Goal: Obtain resource: Obtain resource

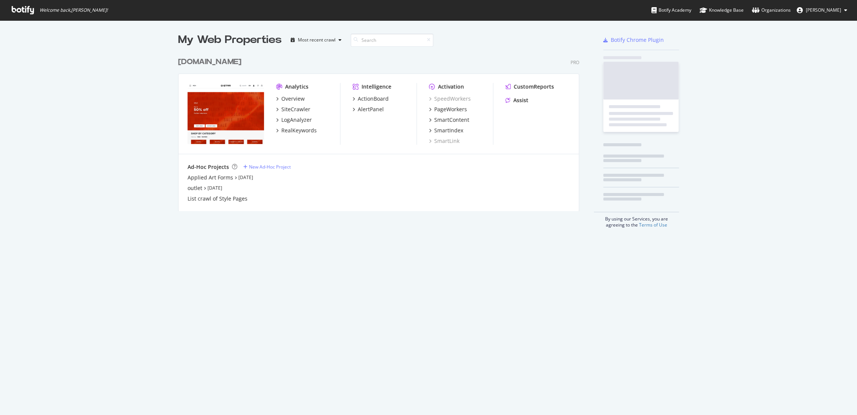
scroll to position [408, 844]
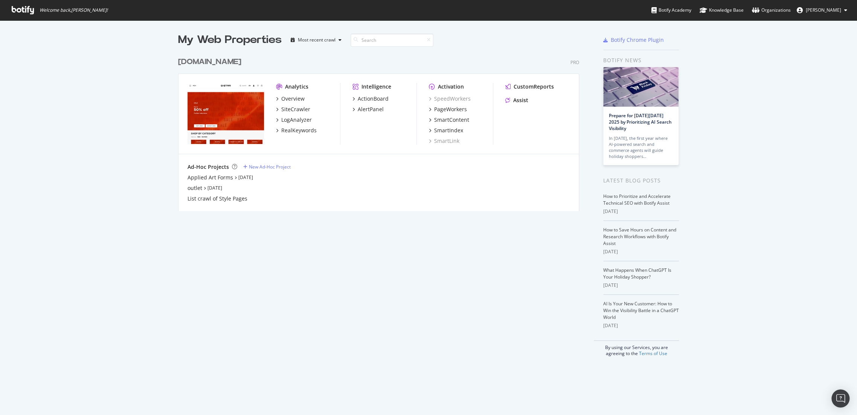
click at [234, 122] on img "grid" at bounding box center [226, 113] width 76 height 61
click at [231, 108] on img "grid" at bounding box center [226, 113] width 76 height 61
click at [208, 57] on div "[DOMAIN_NAME]" at bounding box center [209, 61] width 63 height 11
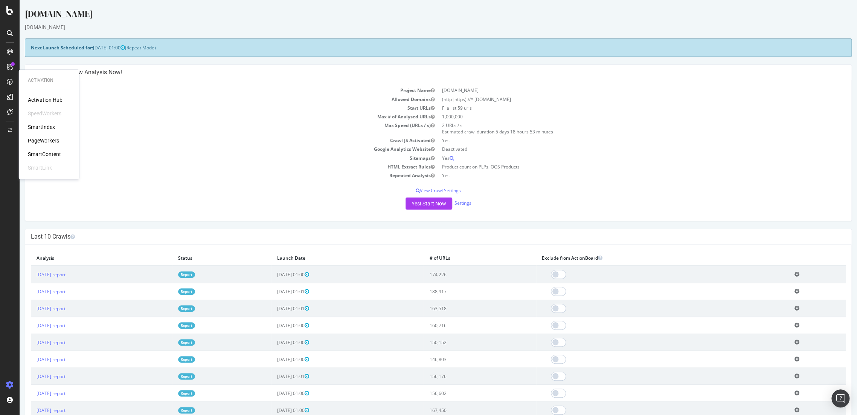
click at [51, 140] on div "PageWorkers" at bounding box center [43, 141] width 31 height 8
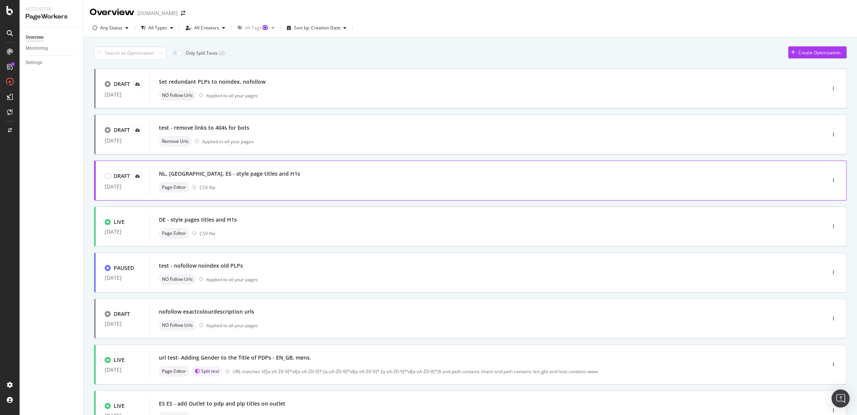
click at [211, 174] on div "NL, FR, ES - style page titles and H1s" at bounding box center [229, 174] width 141 height 8
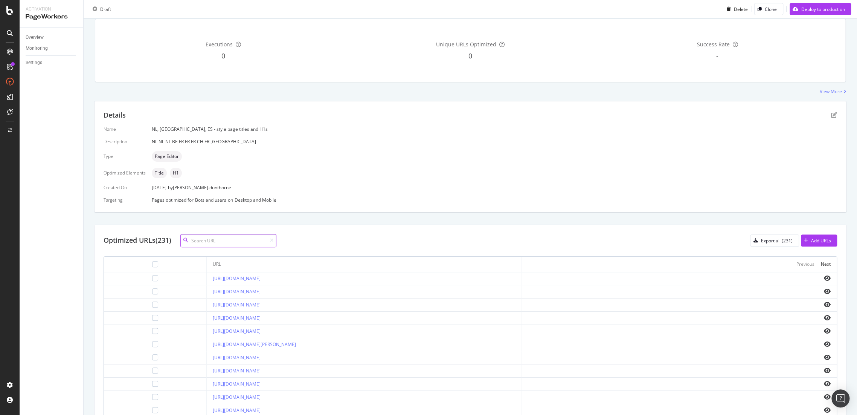
scroll to position [157, 0]
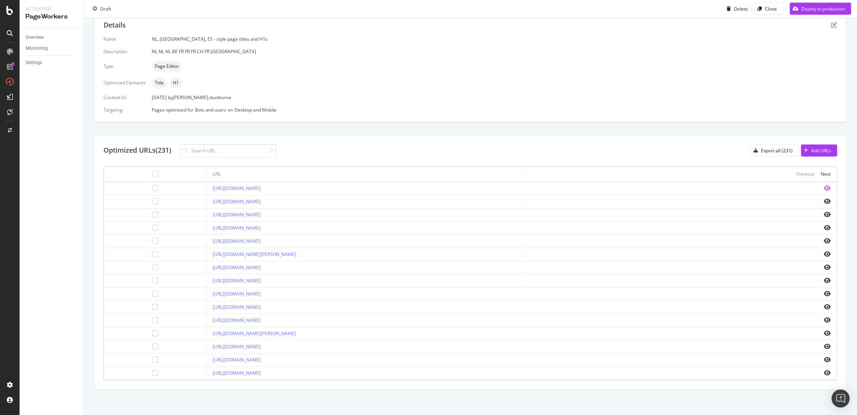
click at [824, 186] on icon "eye" at bounding box center [827, 188] width 7 height 6
click at [824, 304] on icon "eye" at bounding box center [827, 307] width 7 height 6
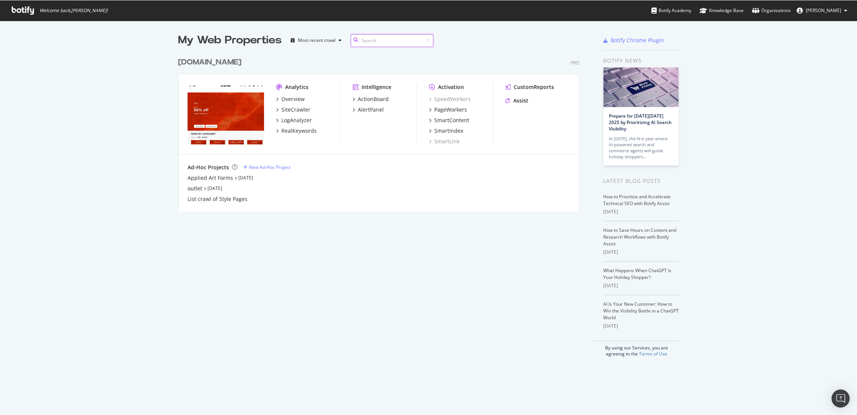
scroll to position [408, 844]
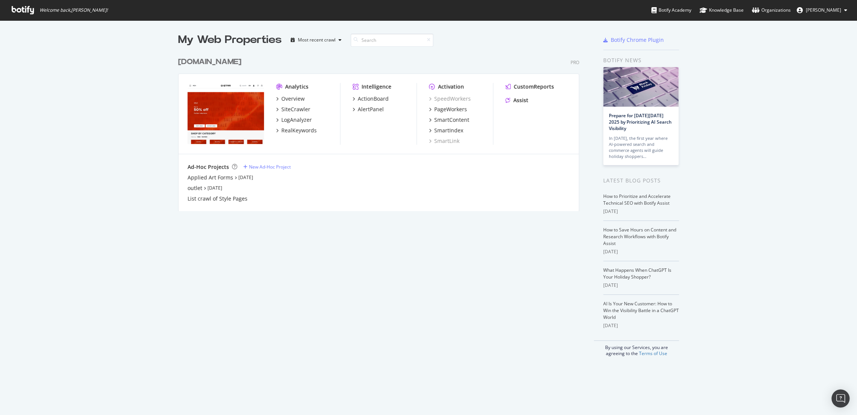
click at [220, 61] on div "[DOMAIN_NAME]" at bounding box center [209, 61] width 63 height 11
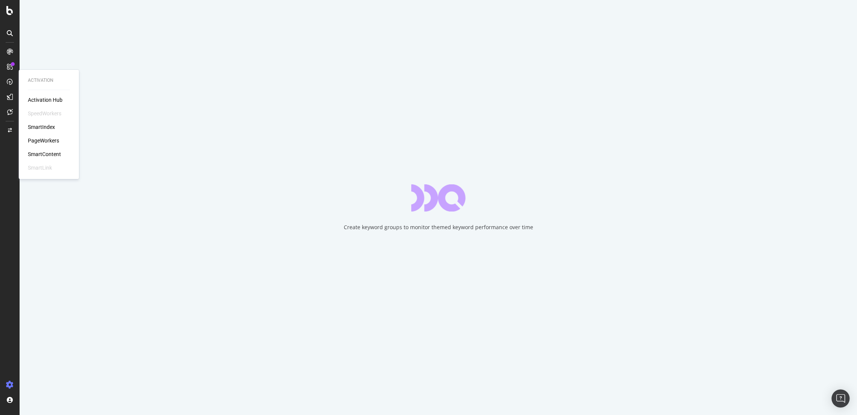
click at [44, 140] on div "PageWorkers" at bounding box center [43, 141] width 31 height 8
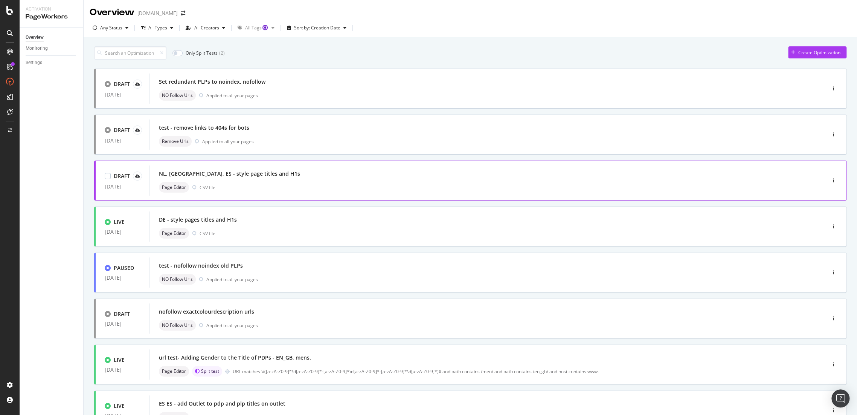
click at [223, 175] on div "NL, FR, ES - style page titles and H1s" at bounding box center [229, 174] width 141 height 8
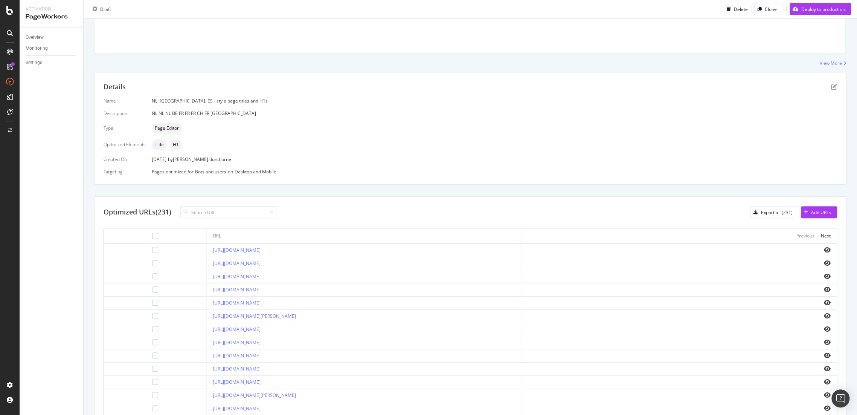
scroll to position [157, 0]
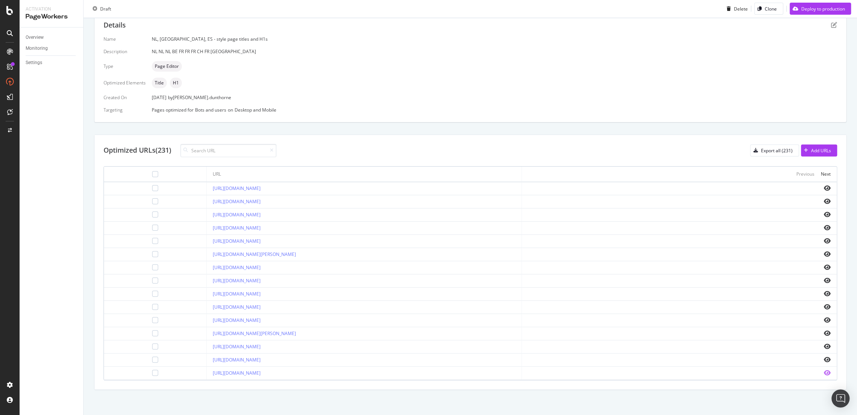
click at [824, 372] on icon "eye" at bounding box center [827, 372] width 7 height 6
click at [821, 174] on div "Next" at bounding box center [826, 174] width 10 height 6
click at [824, 307] on icon "eye" at bounding box center [827, 307] width 7 height 6
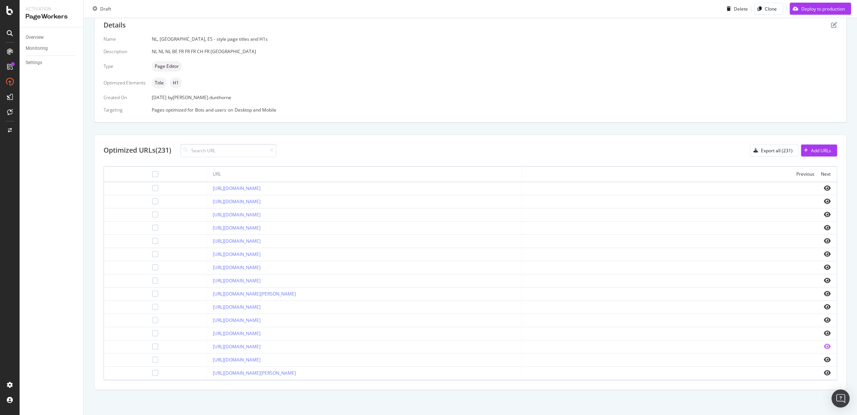
click at [824, 347] on icon "eye" at bounding box center [827, 346] width 7 height 6
click at [821, 175] on div "Next" at bounding box center [826, 174] width 10 height 6
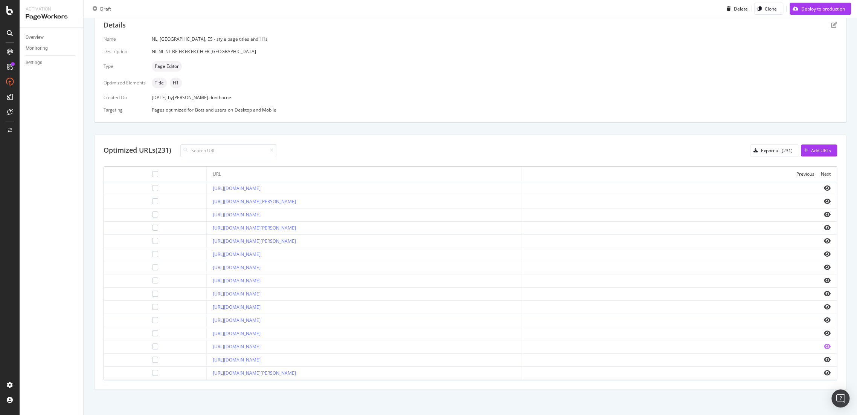
click at [824, 345] on icon "eye" at bounding box center [827, 346] width 7 height 6
click at [823, 174] on div "Next" at bounding box center [826, 174] width 10 height 6
click at [824, 371] on icon "eye" at bounding box center [827, 372] width 7 height 6
click at [822, 171] on div "Next" at bounding box center [826, 174] width 10 height 6
click at [821, 174] on div "Next" at bounding box center [826, 174] width 10 height 6
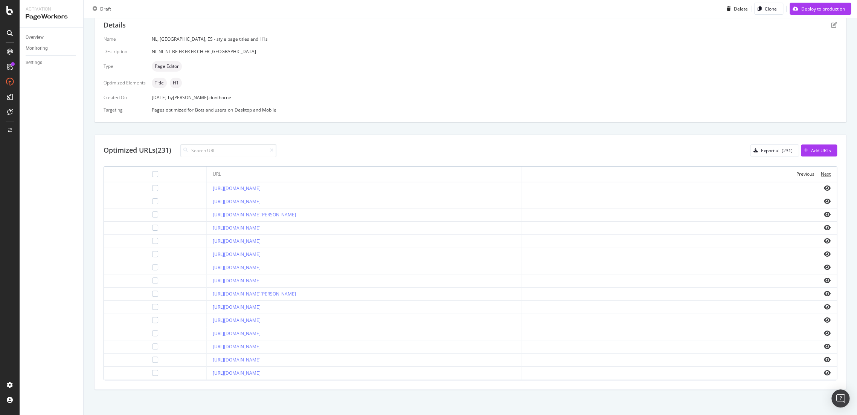
click at [821, 174] on div "Next" at bounding box center [826, 174] width 10 height 6
click at [797, 175] on div "Previous" at bounding box center [806, 174] width 18 height 6
click at [824, 253] on icon "eye" at bounding box center [827, 254] width 7 height 6
click at [822, 172] on div "Next" at bounding box center [826, 174] width 10 height 6
click at [824, 344] on icon "eye" at bounding box center [827, 346] width 7 height 6
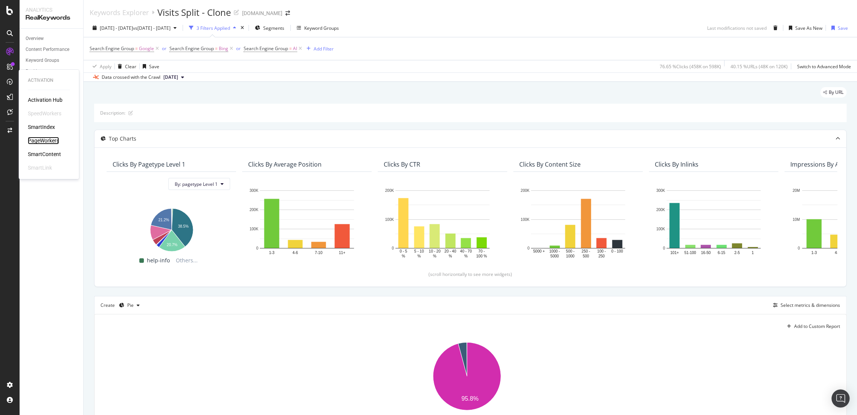
click at [46, 137] on div "PageWorkers" at bounding box center [43, 141] width 31 height 8
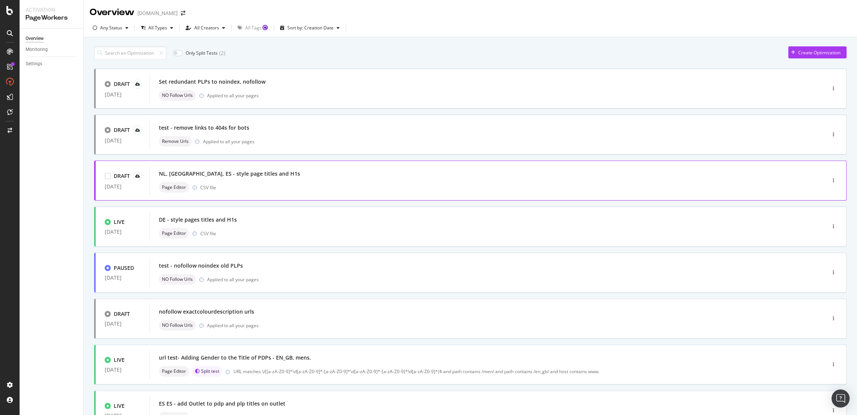
click at [223, 174] on div "NL, [GEOGRAPHIC_DATA], ES - style page titles and H1s" at bounding box center [229, 174] width 141 height 8
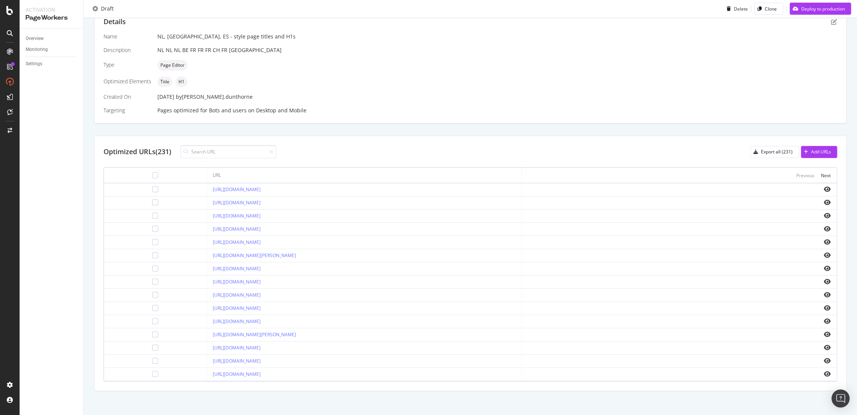
scroll to position [162, 0]
click at [824, 307] on icon "eye" at bounding box center [827, 307] width 7 height 6
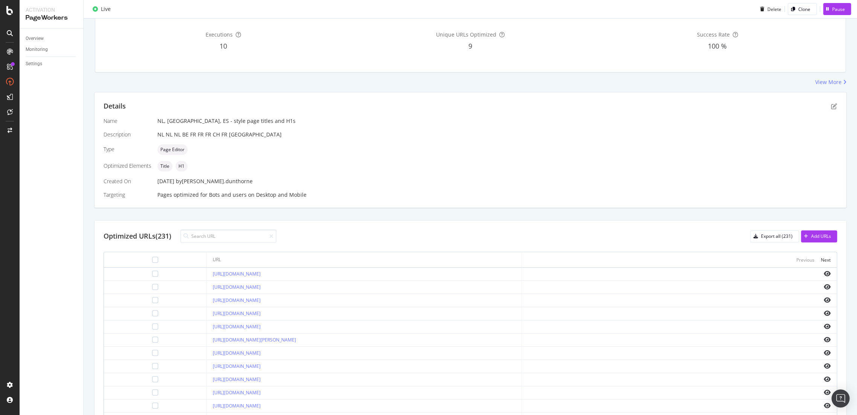
scroll to position [162, 0]
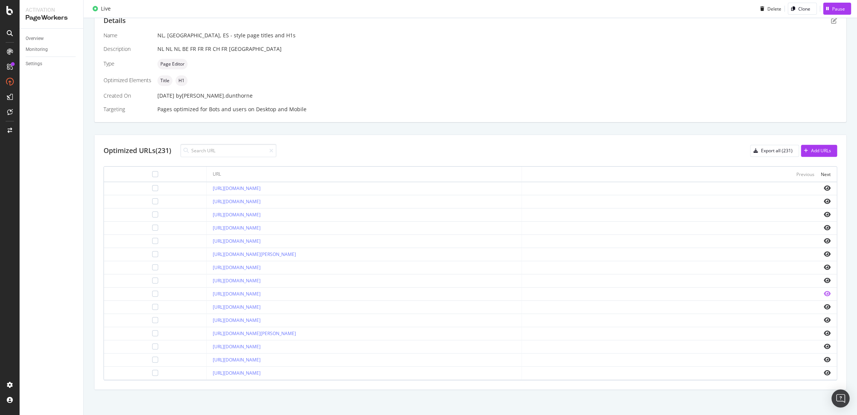
click at [824, 292] on icon "eye" at bounding box center [827, 293] width 7 height 6
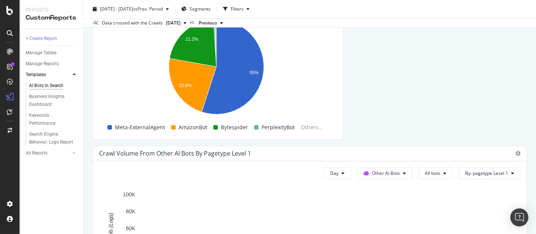
scroll to position [1949, 0]
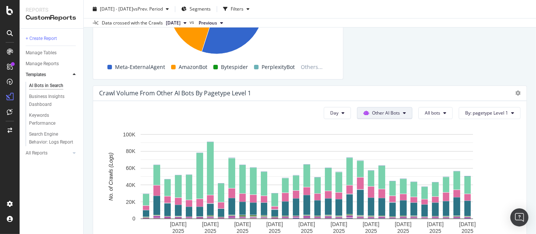
click at [392, 115] on button "Other AI Bots" at bounding box center [384, 113] width 55 height 12
click at [383, 152] on span "OpenAI" at bounding box center [384, 154] width 29 height 7
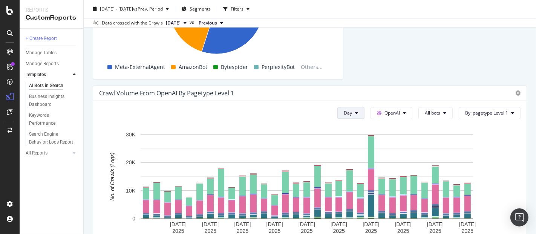
click at [354, 115] on button "Day" at bounding box center [350, 113] width 27 height 12
click at [349, 155] on span "Month" at bounding box center [346, 154] width 14 height 7
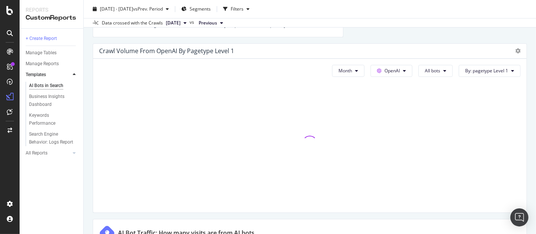
scroll to position [1991, 0]
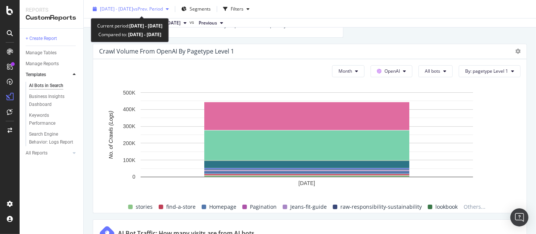
click at [133, 10] on span "[DATE] - [DATE]" at bounding box center [116, 9] width 33 height 6
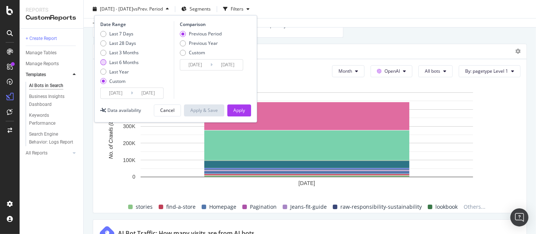
click at [117, 61] on div "Last 6 Months" at bounding box center [123, 62] width 29 height 6
type input "[DATE]"
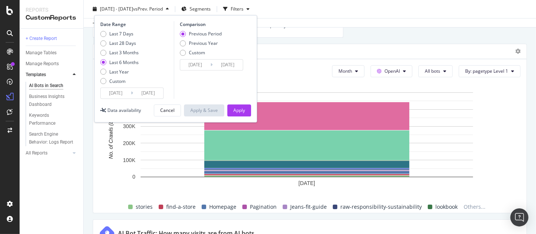
click at [241, 118] on div "Date Range Last 7 Days Last 28 Days Last 3 Months Last 6 Months Last Year Custo…" at bounding box center [175, 68] width 163 height 107
click at [240, 112] on div "Apply" at bounding box center [239, 110] width 12 height 6
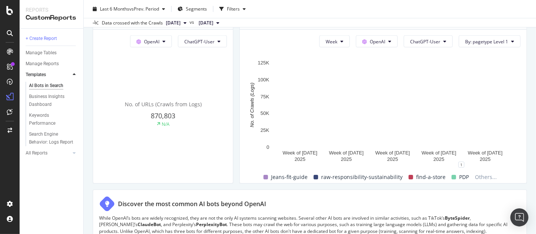
scroll to position [837, 0]
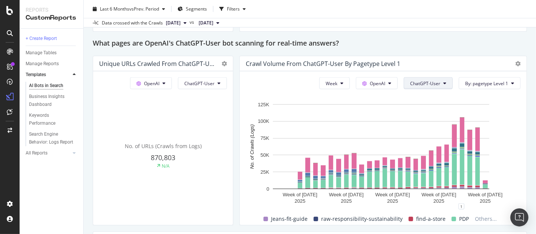
click at [425, 81] on span "ChatGPT-User" at bounding box center [425, 83] width 30 height 6
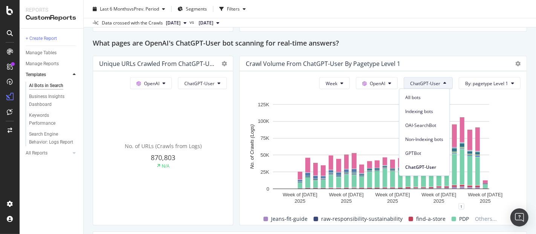
click at [417, 90] on div "All bots" at bounding box center [424, 96] width 50 height 14
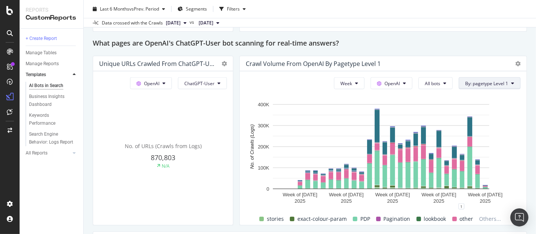
click at [479, 85] on span "By: pagetype Level 1" at bounding box center [486, 83] width 43 height 6
click at [460, 39] on div "What pages are OpenAI's ChatGPT-User bot scanning for real-time answers?" at bounding box center [310, 44] width 434 height 12
click at [355, 83] on button "Week" at bounding box center [349, 83] width 31 height 12
click at [347, 127] on span "Month" at bounding box center [342, 125] width 14 height 7
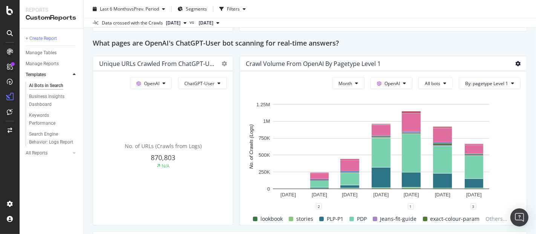
click at [515, 62] on icon at bounding box center [517, 63] width 5 height 5
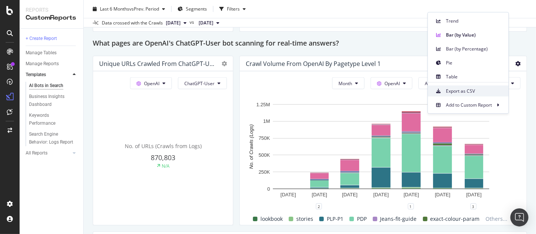
click at [484, 90] on span "Export as CSV" at bounding box center [474, 90] width 56 height 7
